Goal: Task Accomplishment & Management: Manage account settings

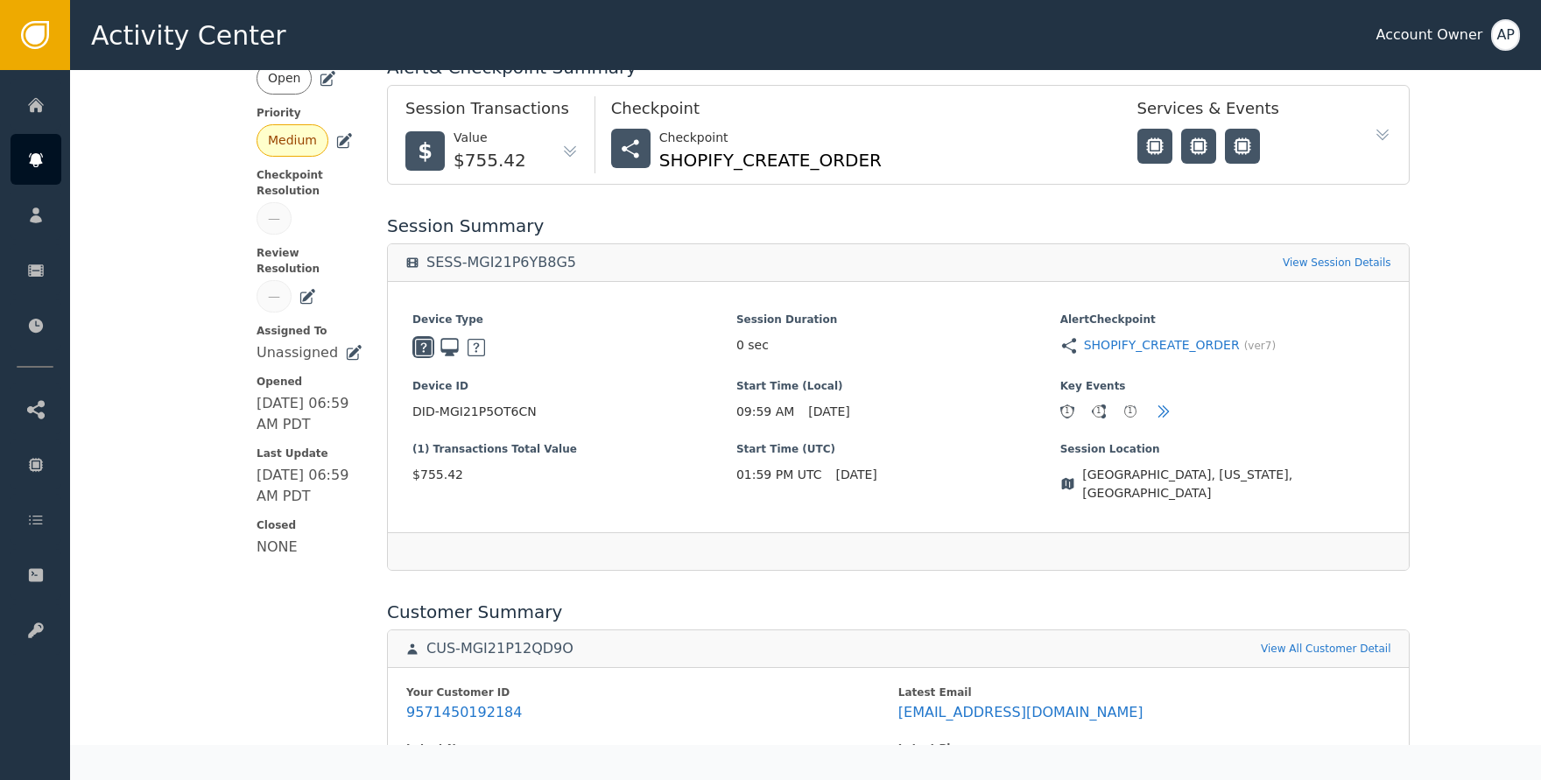
scroll to position [190, 0]
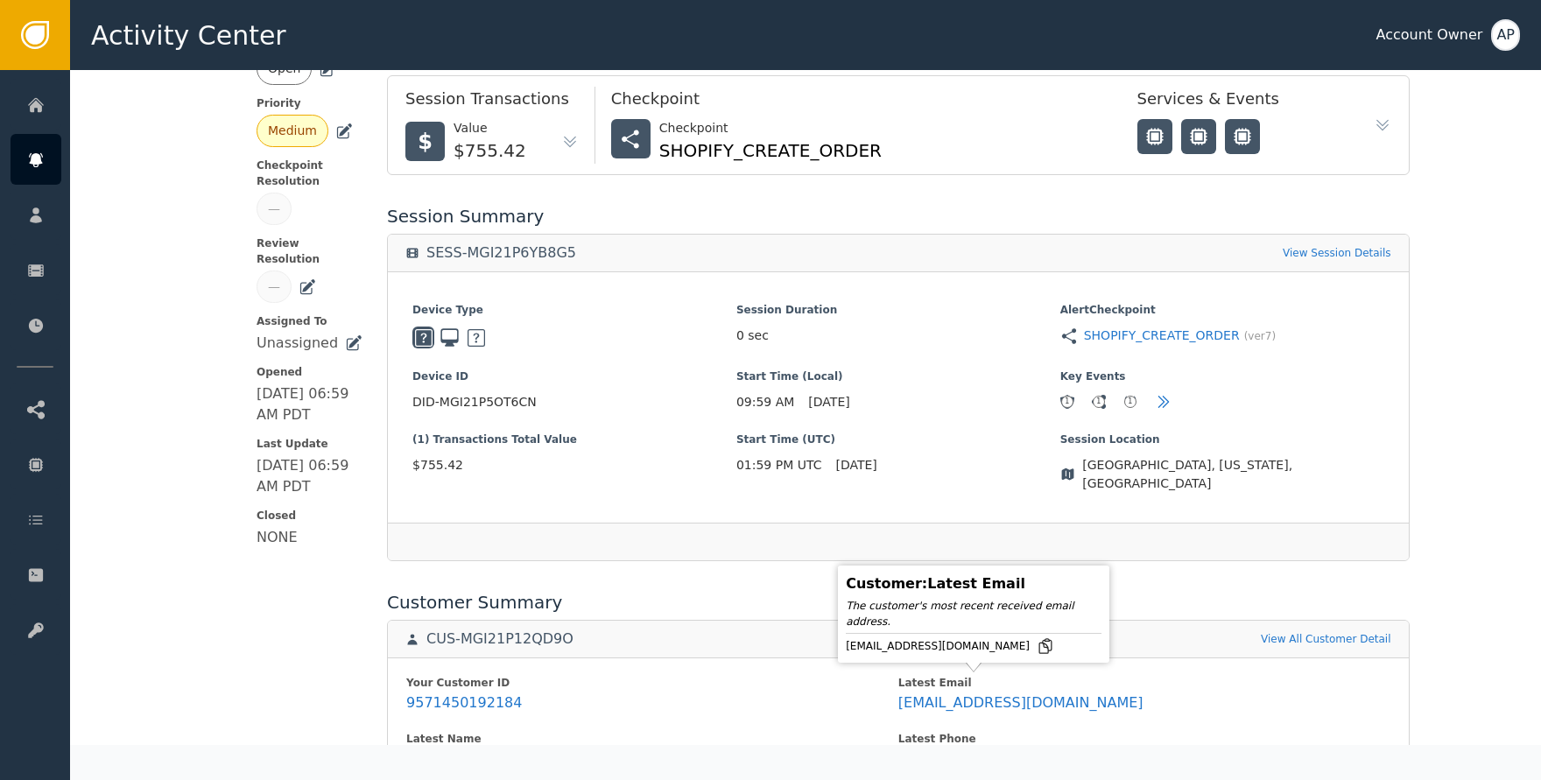
click at [1037, 650] on icon at bounding box center [1046, 646] width 18 height 18
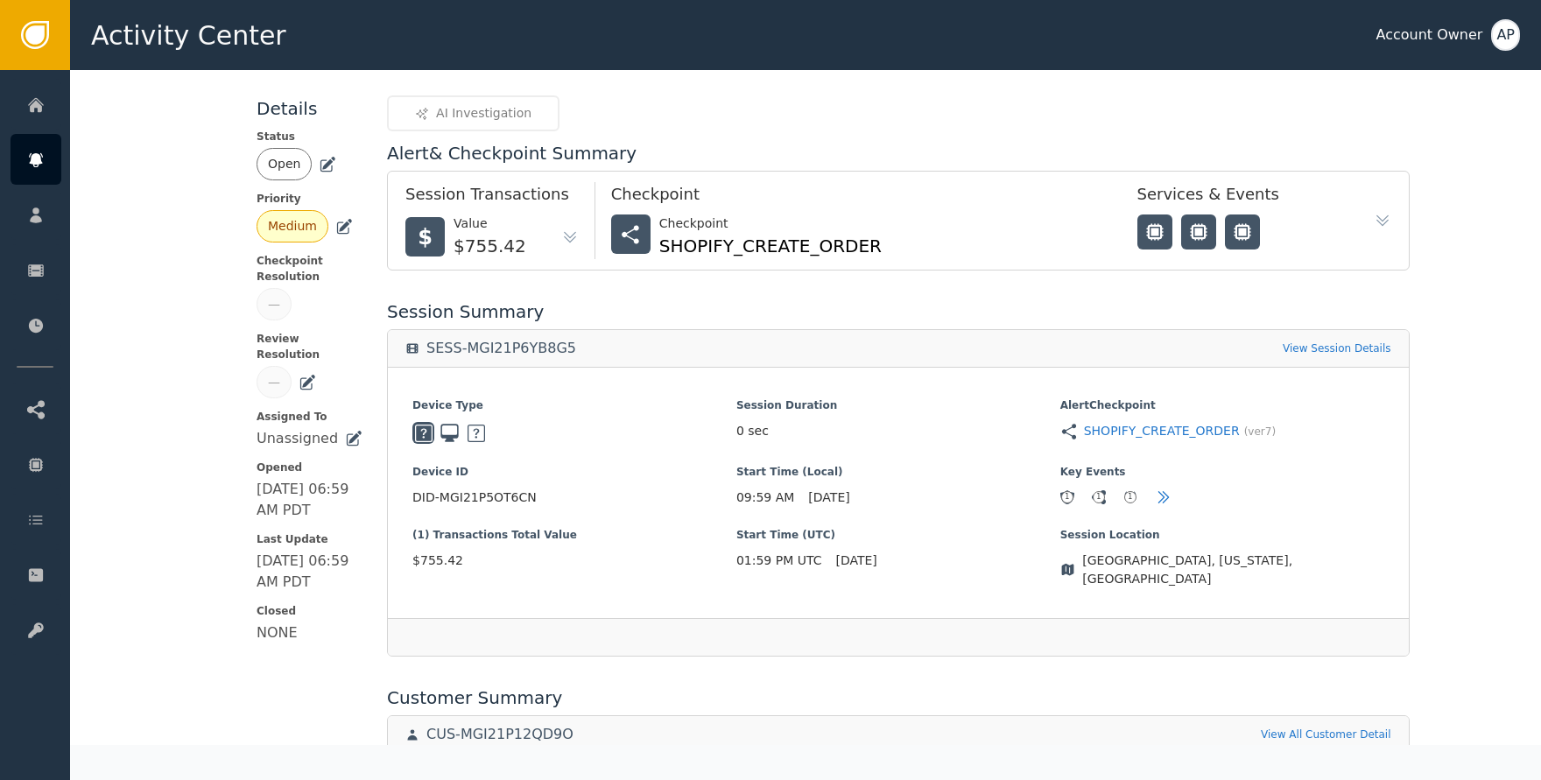
scroll to position [0, 0]
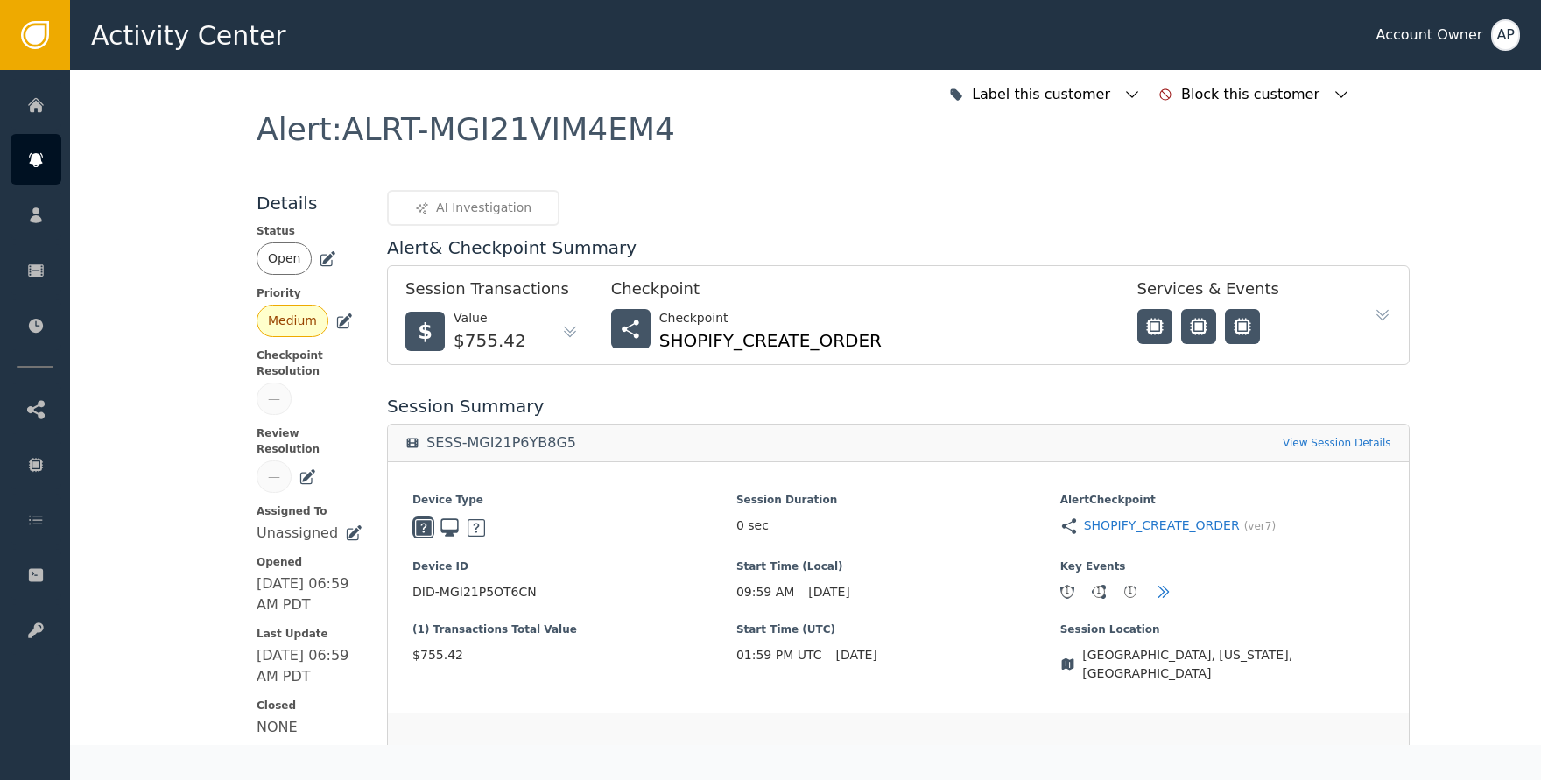
drag, startPoint x: 313, startPoint y: 258, endPoint x: 318, endPoint y: 271, distance: 13.3
click at [319, 260] on icon at bounding box center [328, 259] width 18 height 18
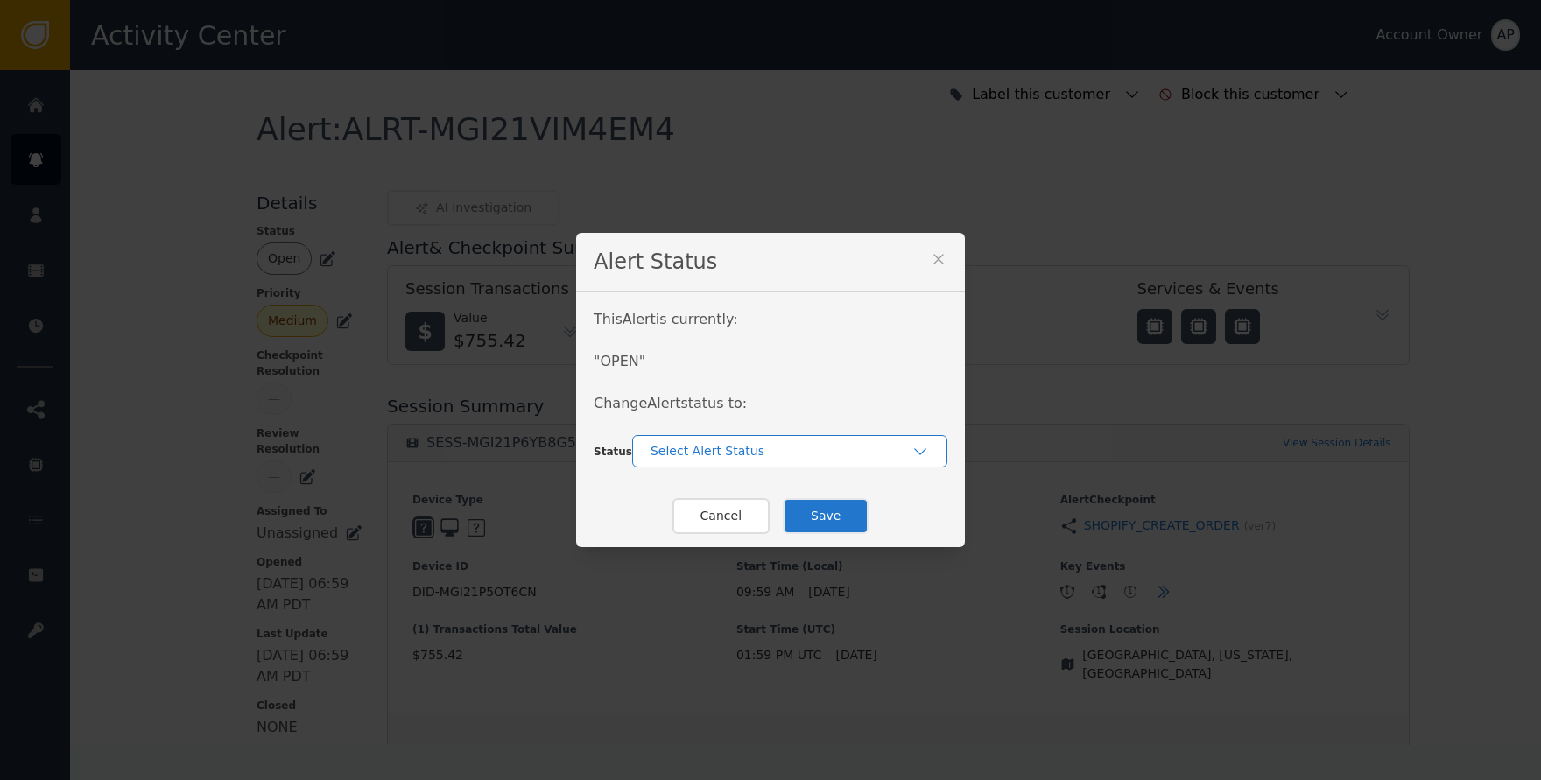
click at [737, 456] on div "Select Alert Status" at bounding box center [780, 451] width 261 height 18
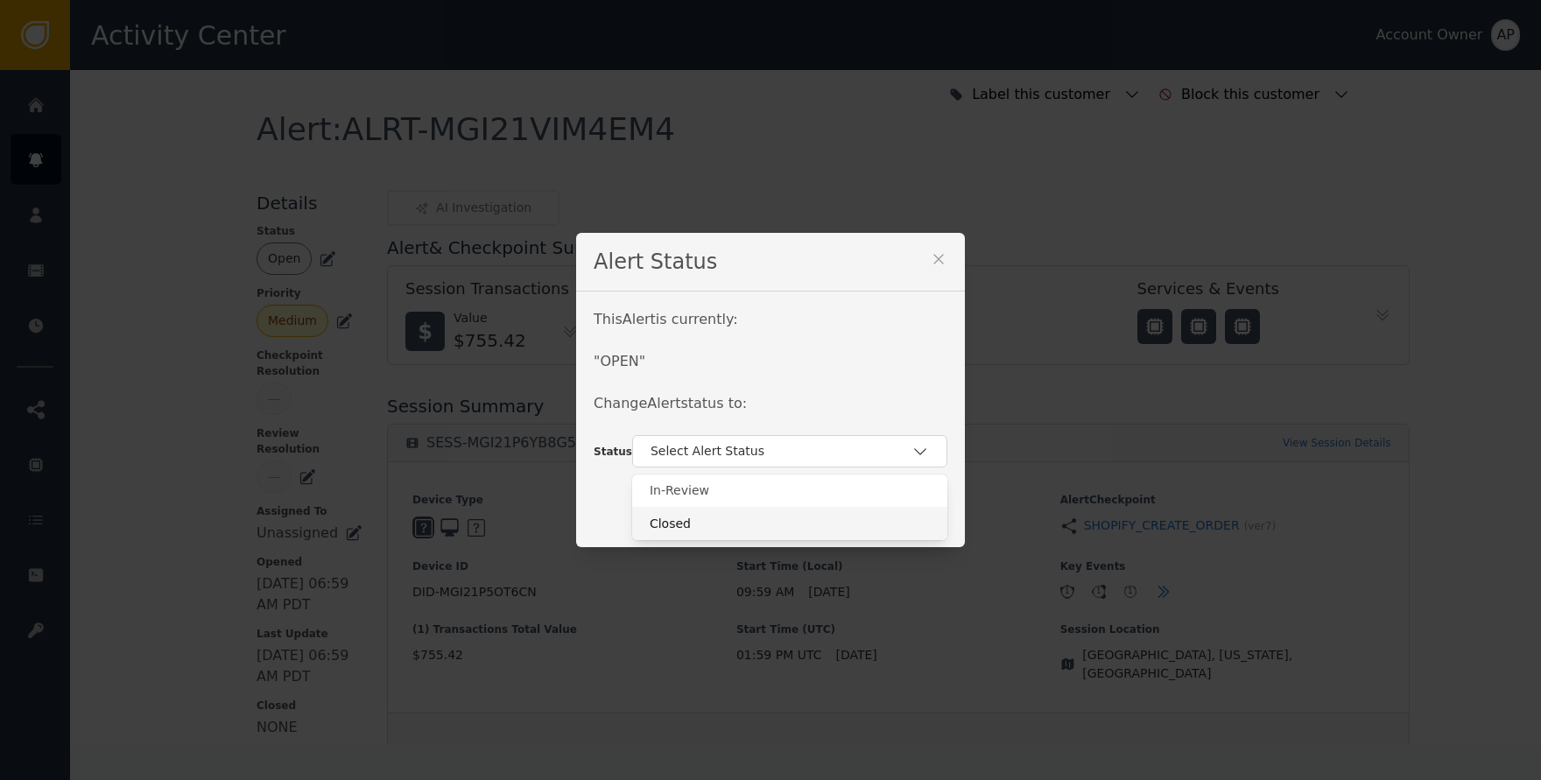
click at [761, 512] on div "Closed" at bounding box center [789, 523] width 315 height 33
click at [795, 511] on button "Save" at bounding box center [826, 516] width 86 height 36
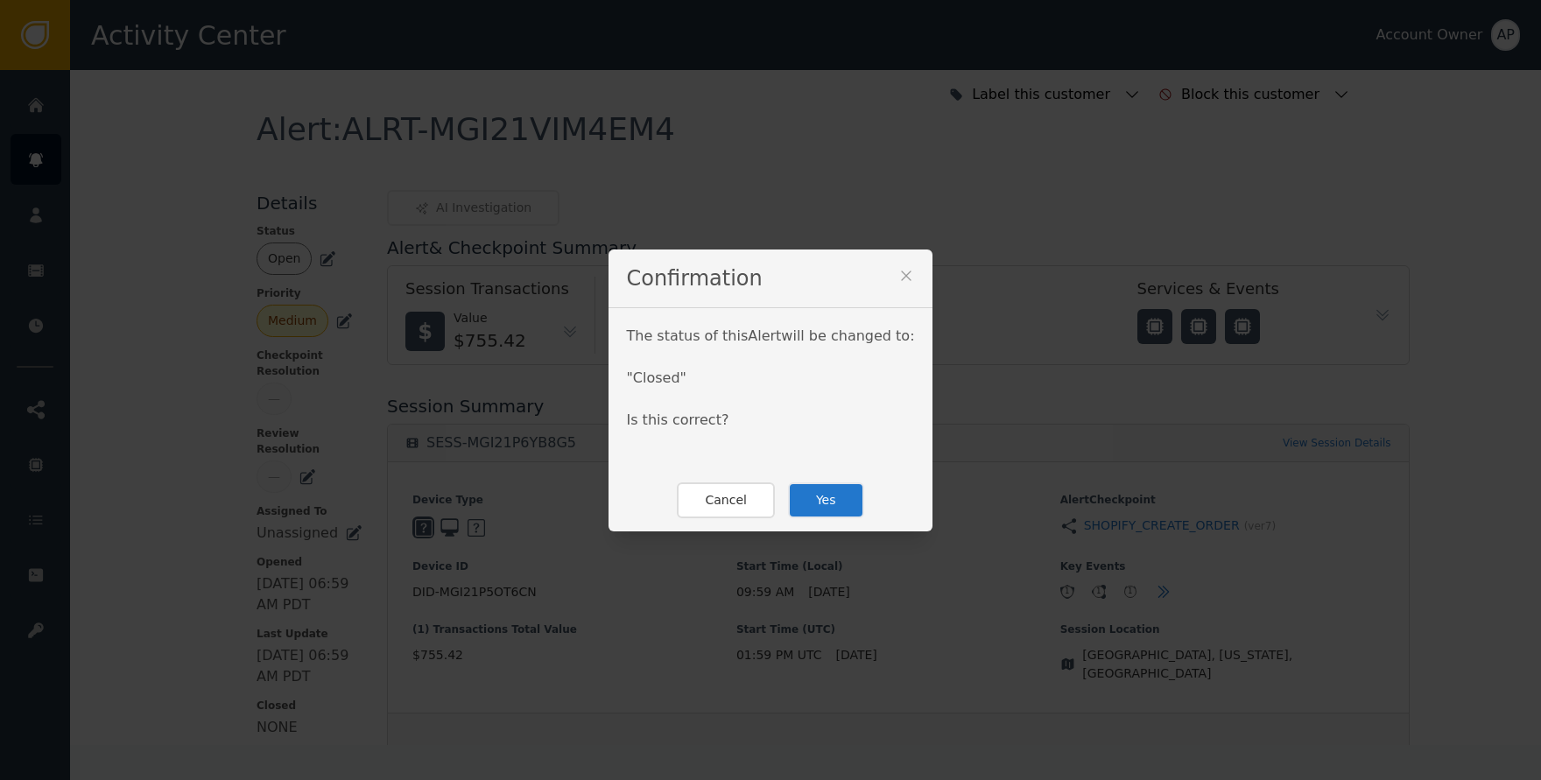
click at [828, 503] on button "Yes" at bounding box center [826, 500] width 76 height 36
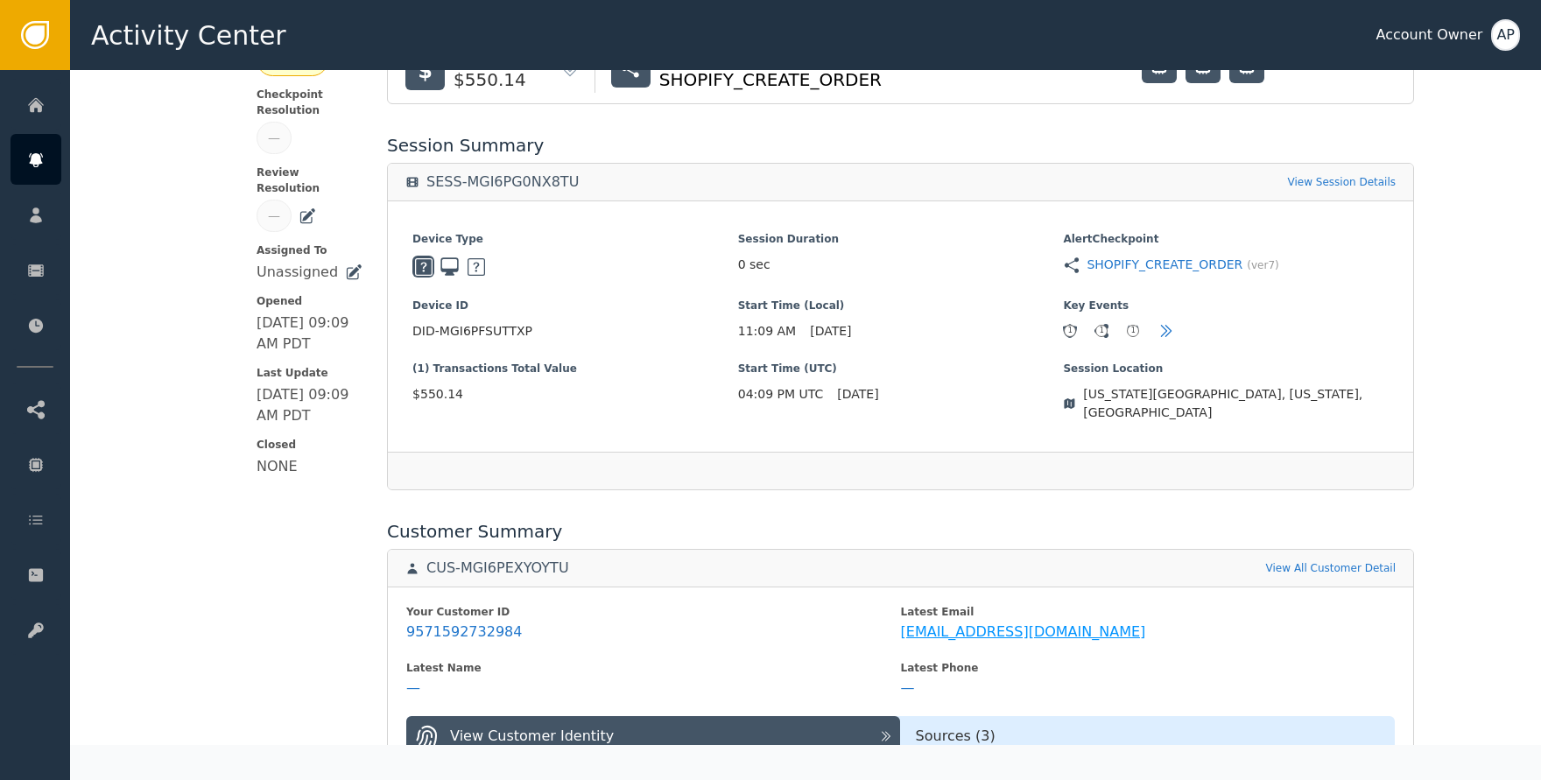
scroll to position [323, 0]
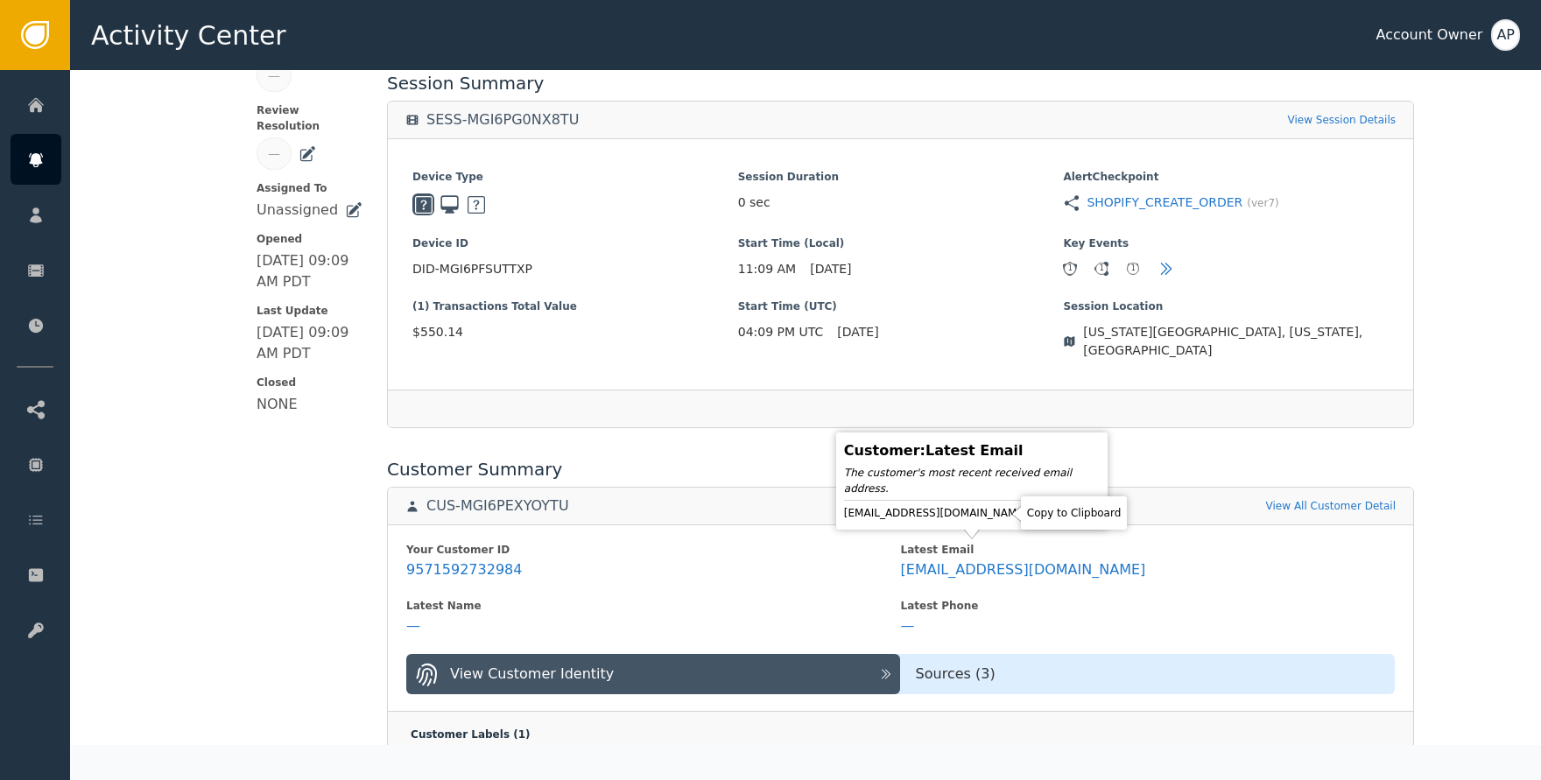
drag, startPoint x: 1002, startPoint y: 509, endPoint x: 1003, endPoint y: 497, distance: 11.4
click at [1035, 509] on icon at bounding box center [1044, 513] width 18 height 18
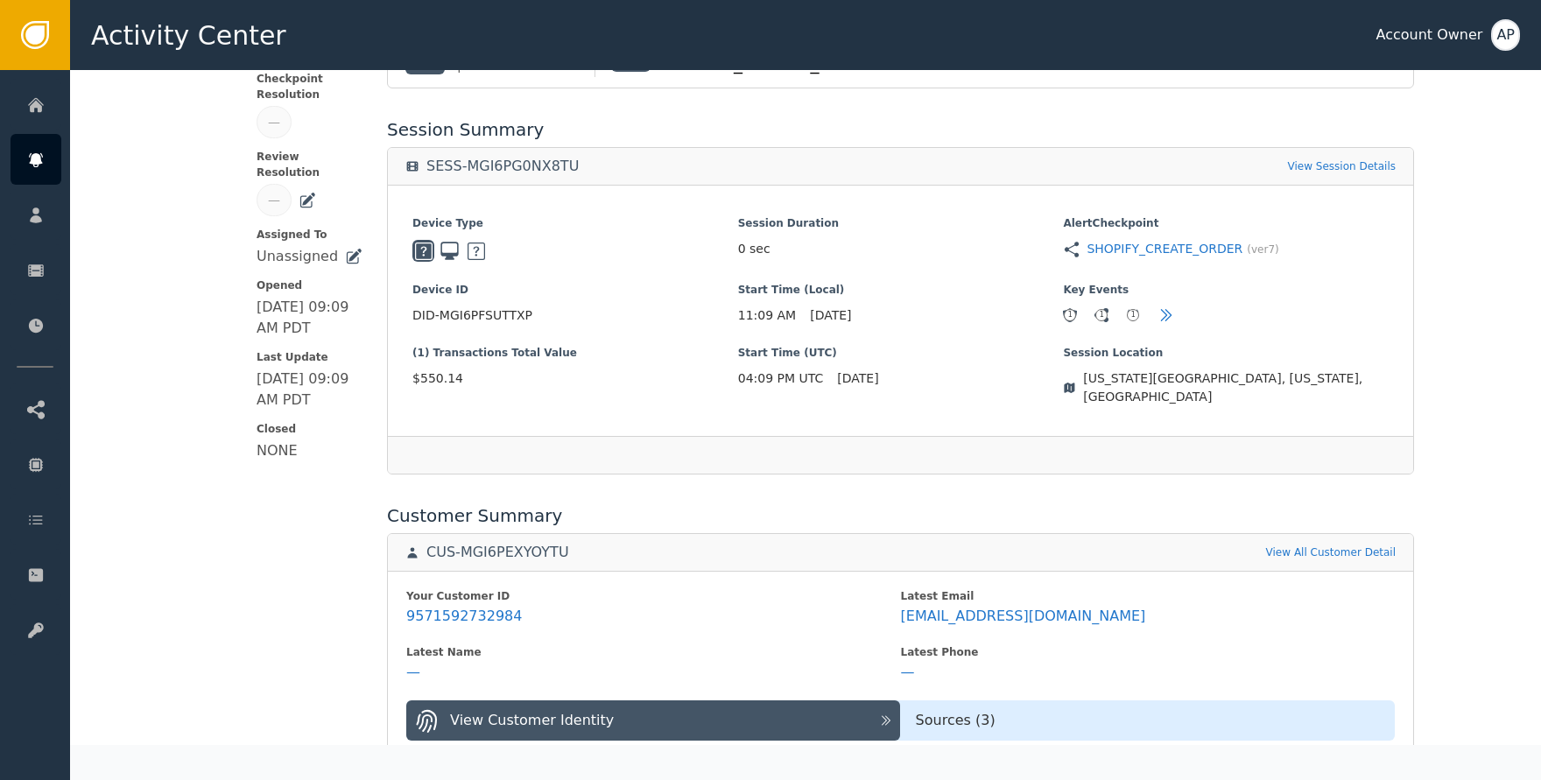
scroll to position [0, 0]
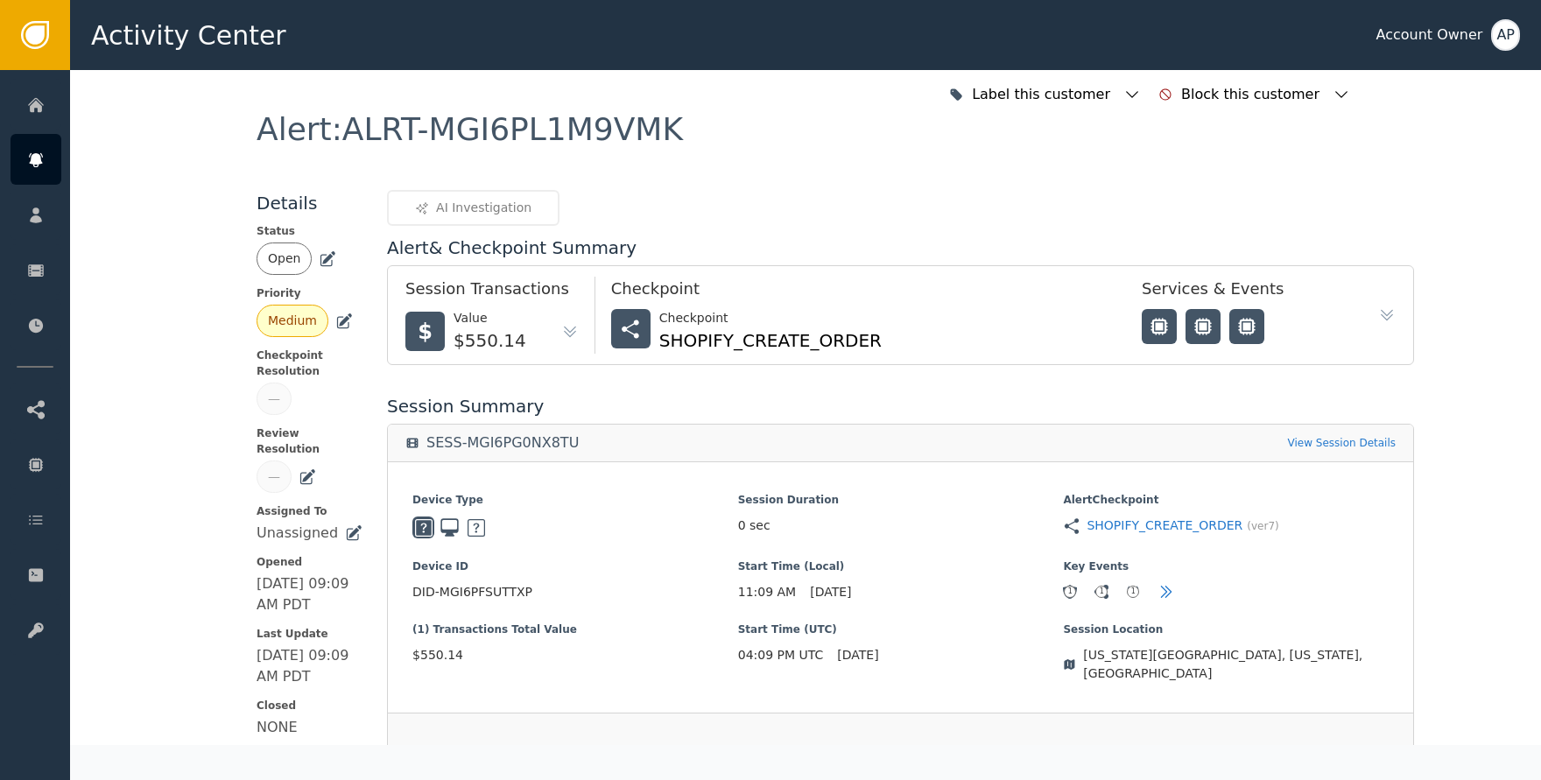
click at [319, 257] on icon at bounding box center [328, 259] width 18 height 18
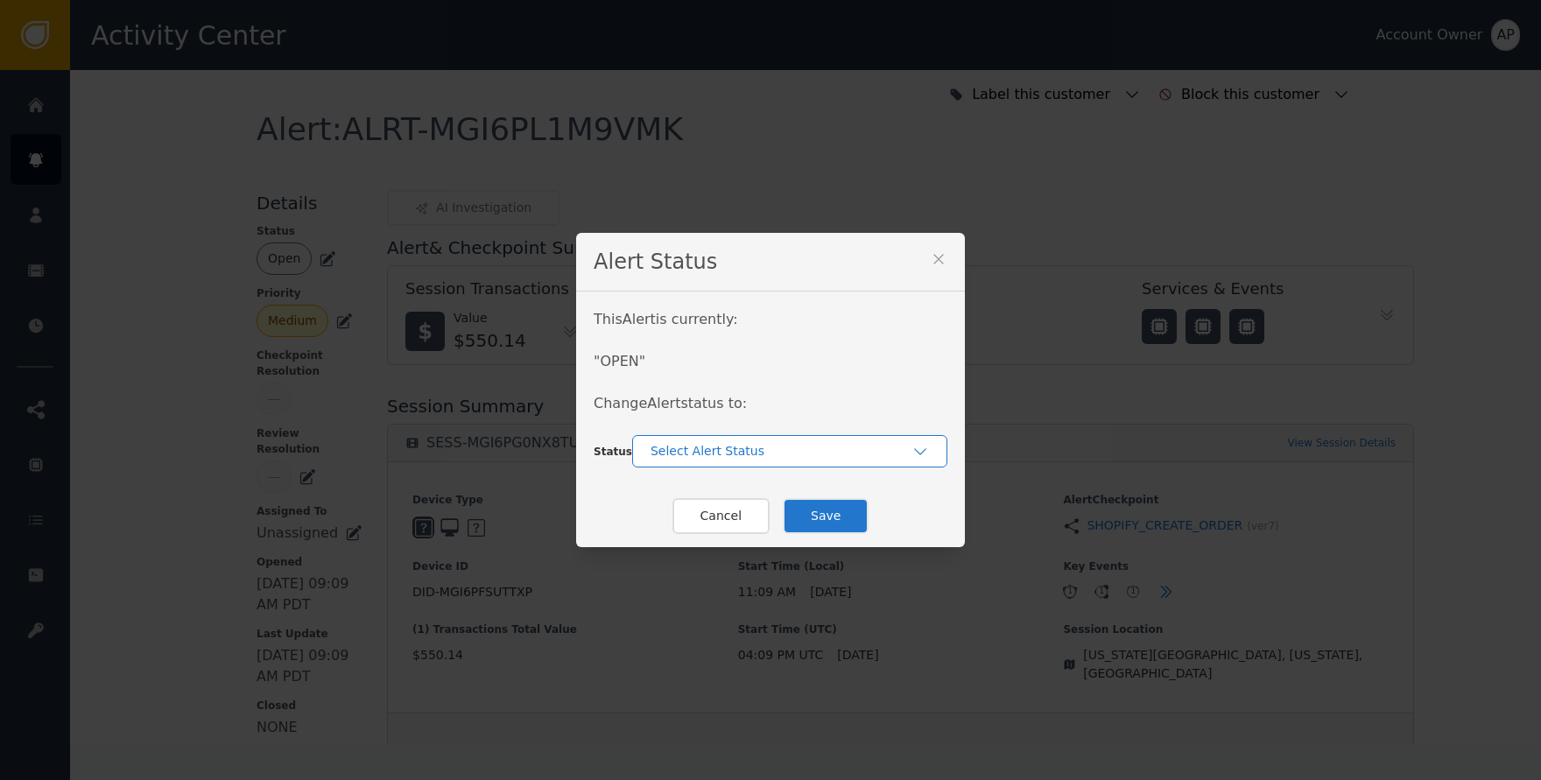
click at [768, 448] on div "Select Alert Status" at bounding box center [780, 451] width 261 height 18
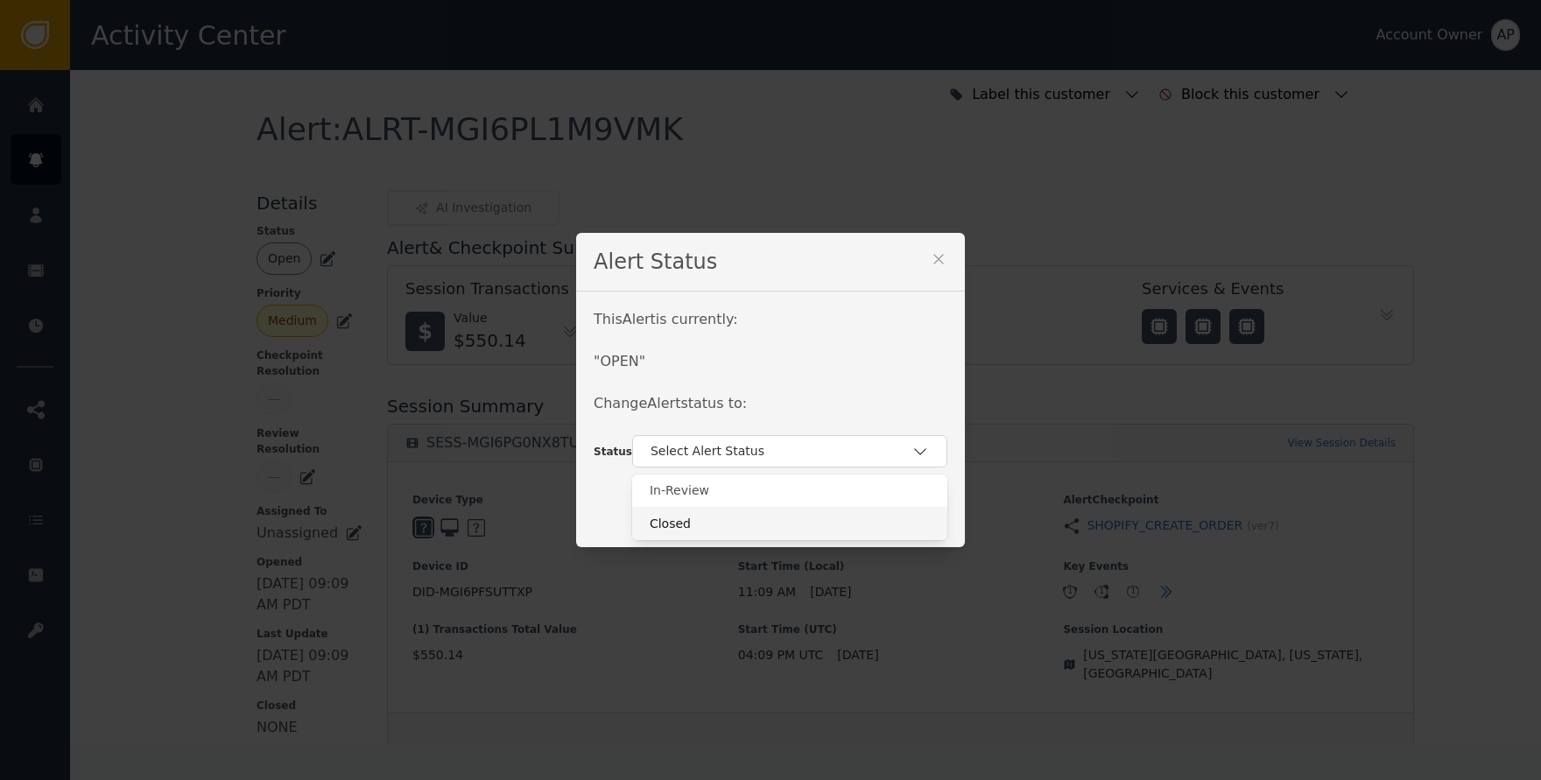
click at [786, 520] on div "Closed" at bounding box center [790, 524] width 280 height 18
click at [812, 521] on button "Save" at bounding box center [826, 516] width 86 height 36
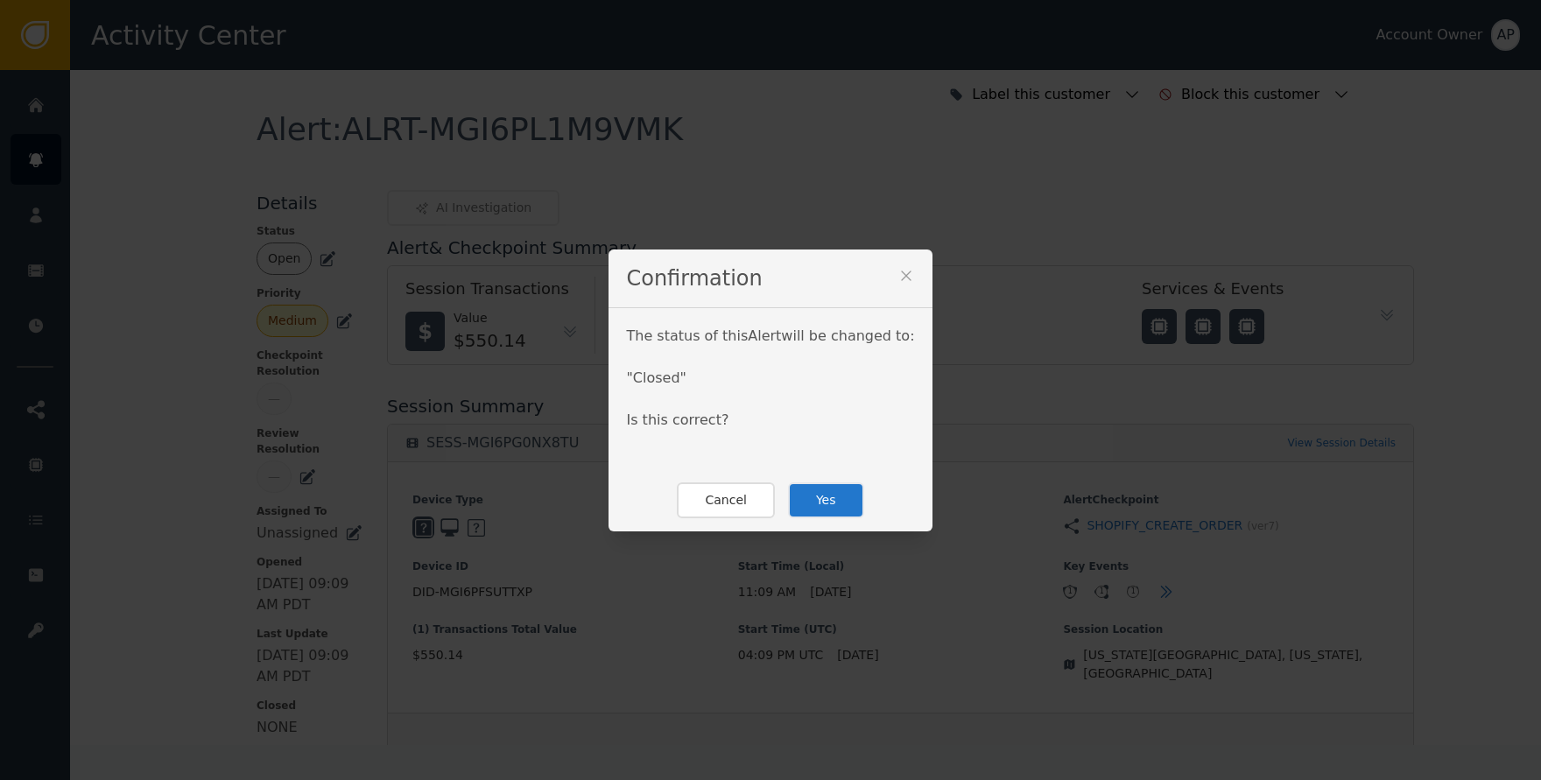
drag, startPoint x: 812, startPoint y: 521, endPoint x: 828, endPoint y: 526, distance: 17.4
click at [828, 525] on div "Cancel Yes" at bounding box center [769, 500] width 323 height 62
click at [833, 499] on button "Yes" at bounding box center [826, 500] width 76 height 36
